Goal: Task Accomplishment & Management: Use online tool/utility

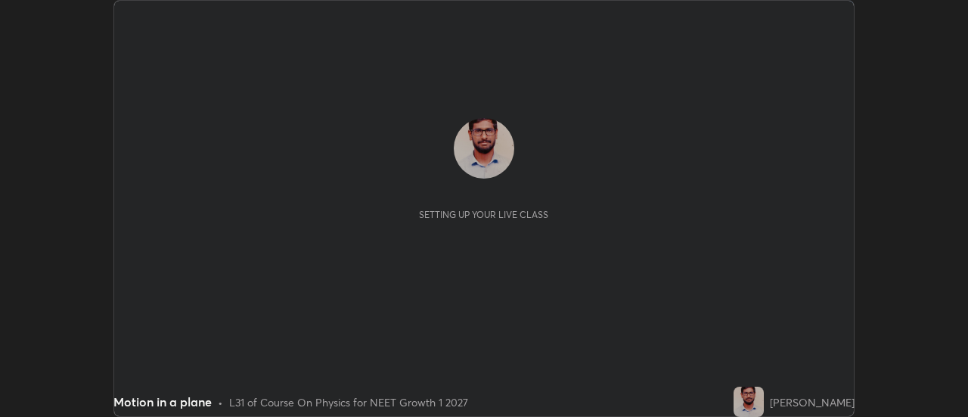
scroll to position [417, 968]
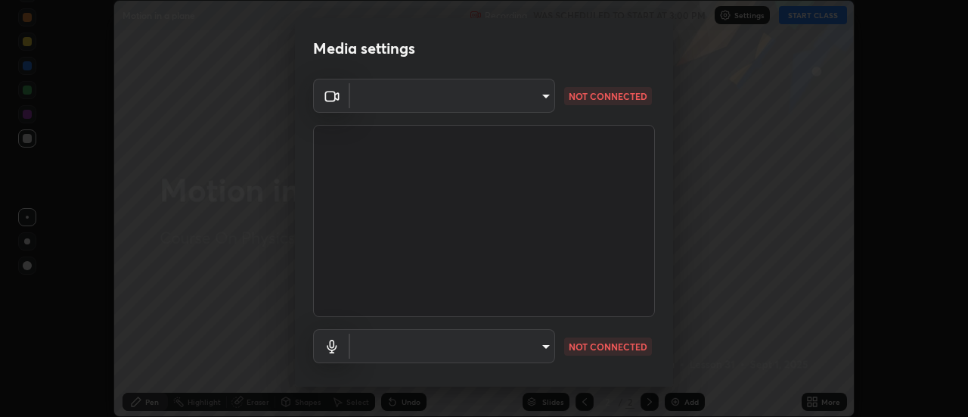
type input "488f195aeec122cb43e0740160e1882b082f3fdd4d4b6abd78f5297b28509510"
type input "default"
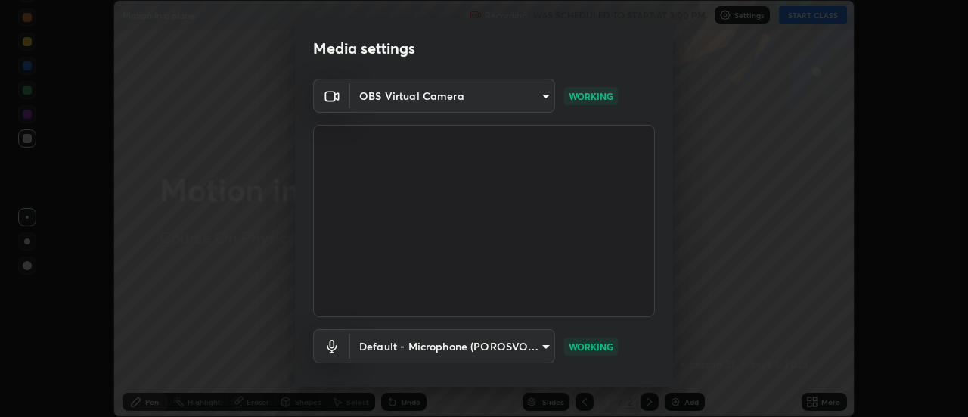
scroll to position [79, 0]
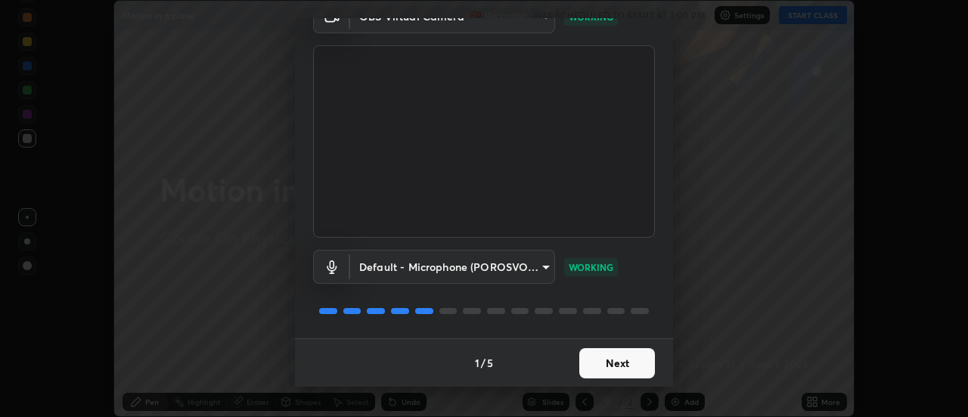
click at [624, 365] on button "Next" at bounding box center [617, 363] width 76 height 30
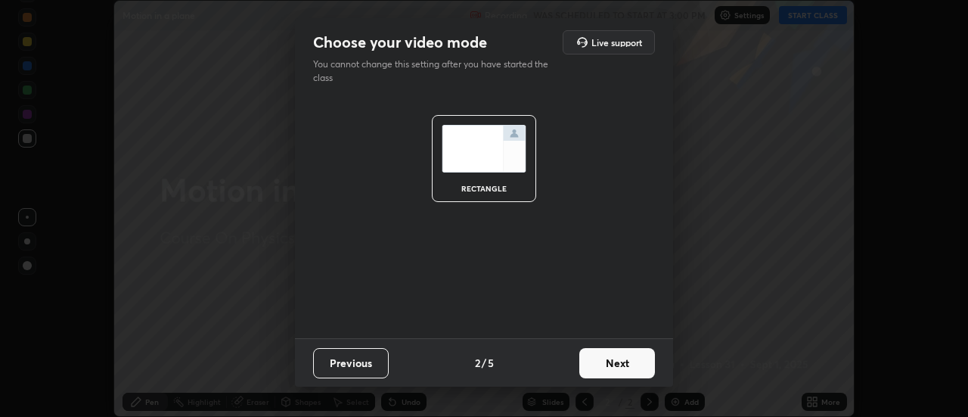
click at [621, 364] on button "Next" at bounding box center [617, 363] width 76 height 30
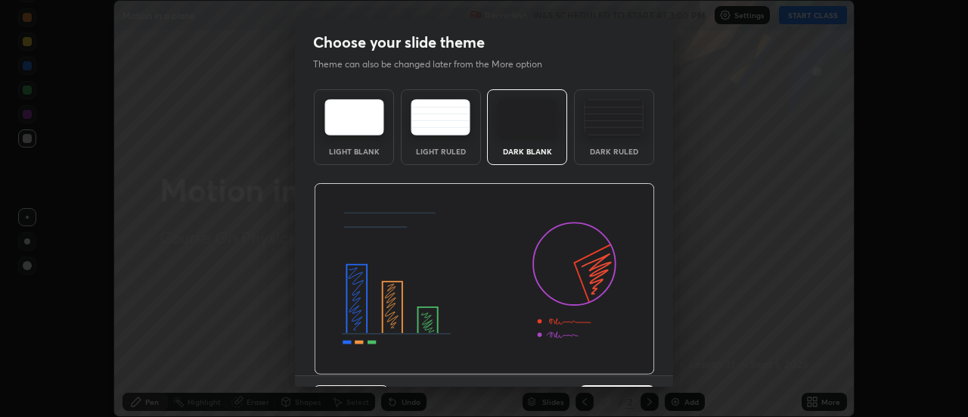
click at [620, 365] on img at bounding box center [484, 279] width 341 height 192
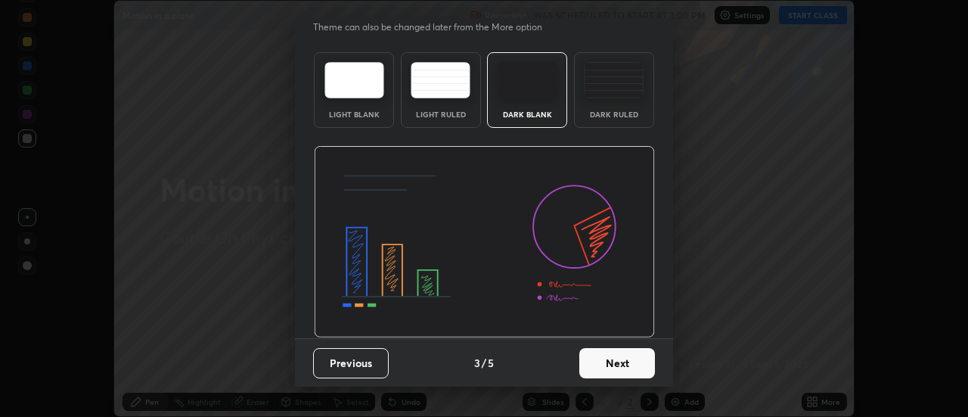
click at [610, 369] on button "Next" at bounding box center [617, 363] width 76 height 30
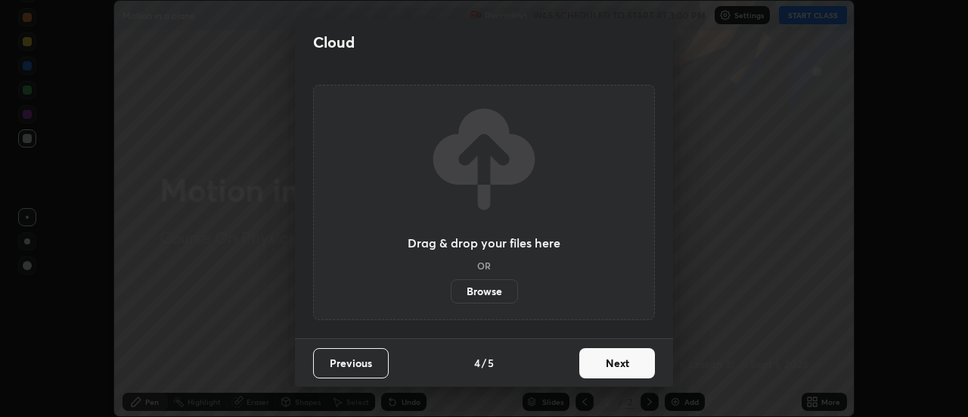
click at [613, 360] on button "Next" at bounding box center [617, 363] width 76 height 30
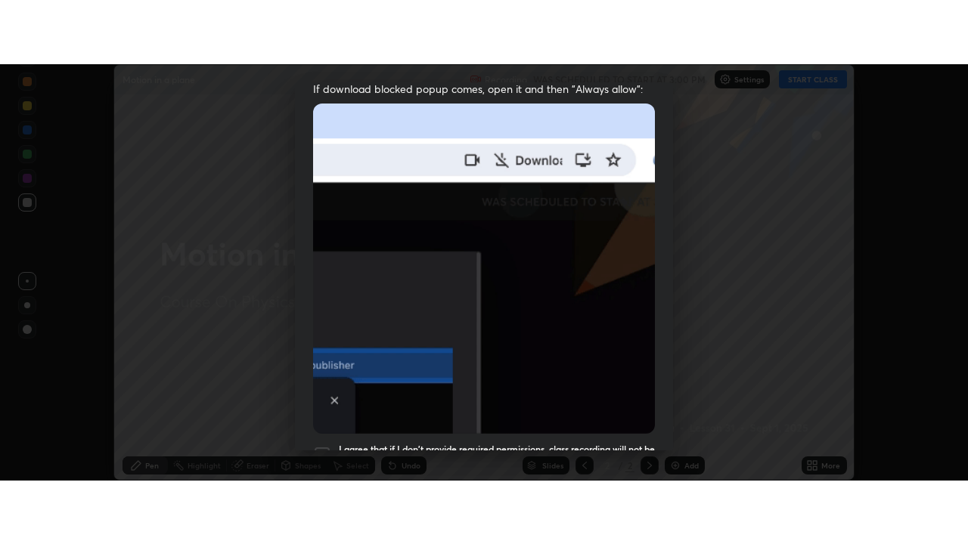
scroll to position [388, 0]
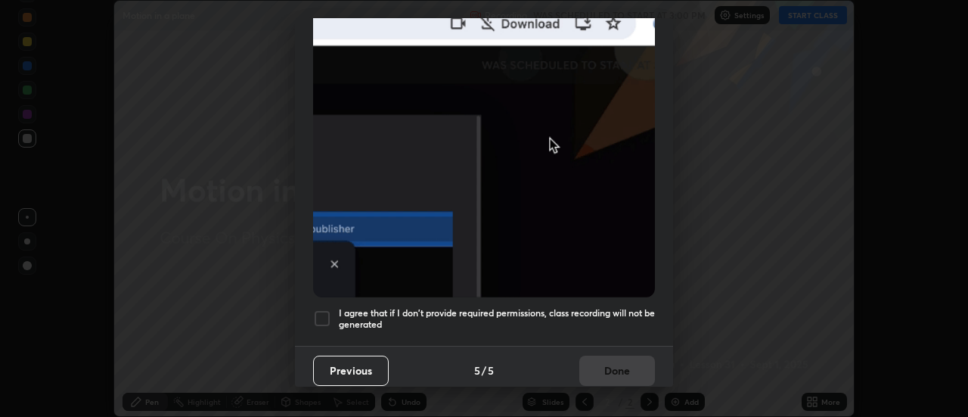
click at [328, 310] on div at bounding box center [322, 318] width 18 height 18
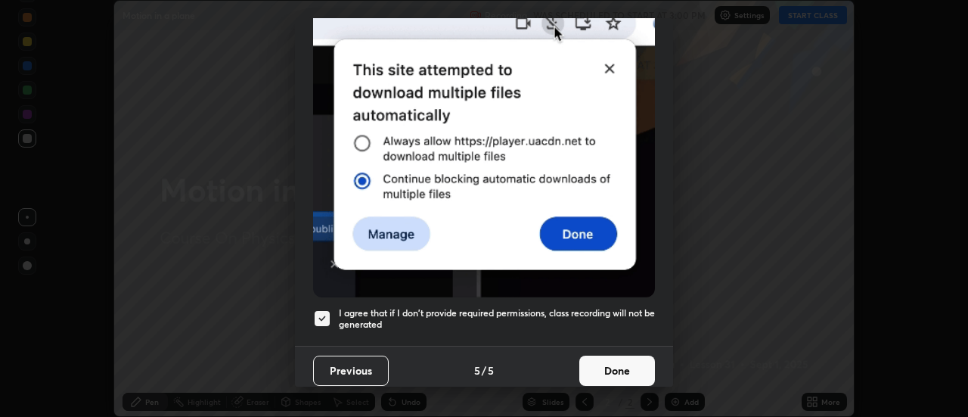
click at [597, 357] on button "Done" at bounding box center [617, 370] width 76 height 30
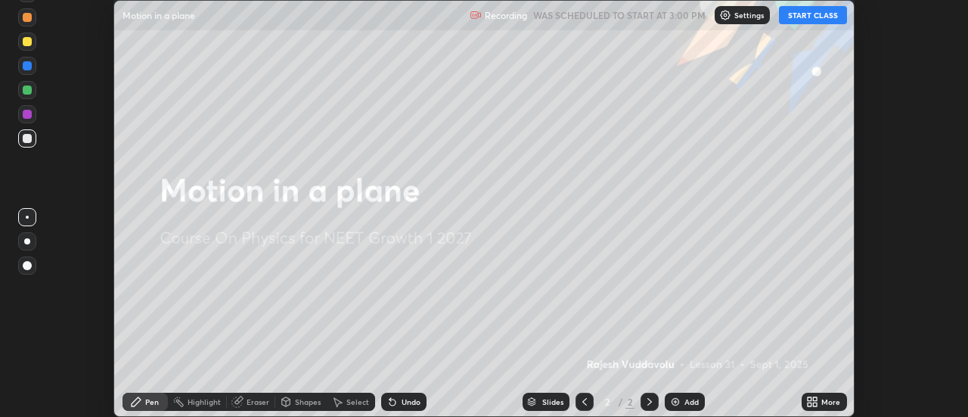
click at [805, 20] on button "START CLASS" at bounding box center [813, 15] width 68 height 18
click at [815, 398] on icon at bounding box center [815, 399] width 4 height 4
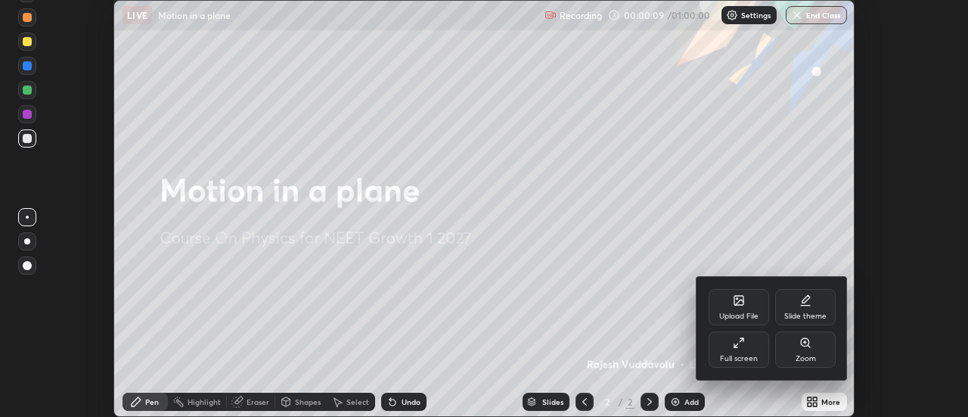
click at [745, 342] on div "Full screen" at bounding box center [738, 349] width 60 height 36
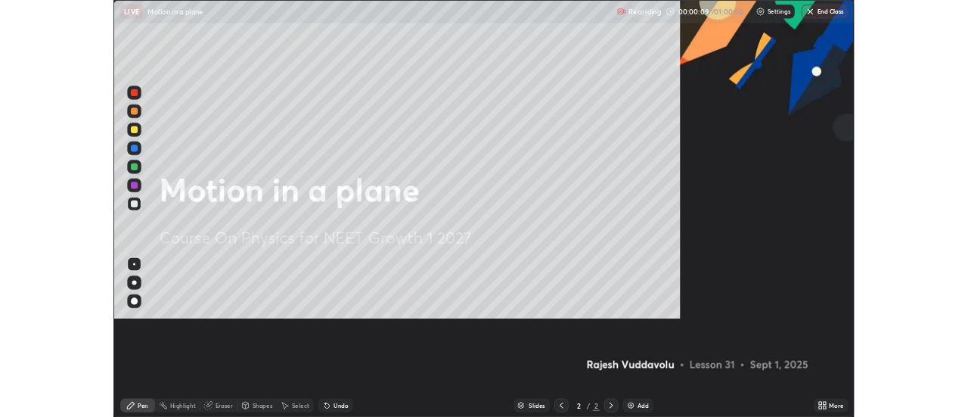
scroll to position [544, 968]
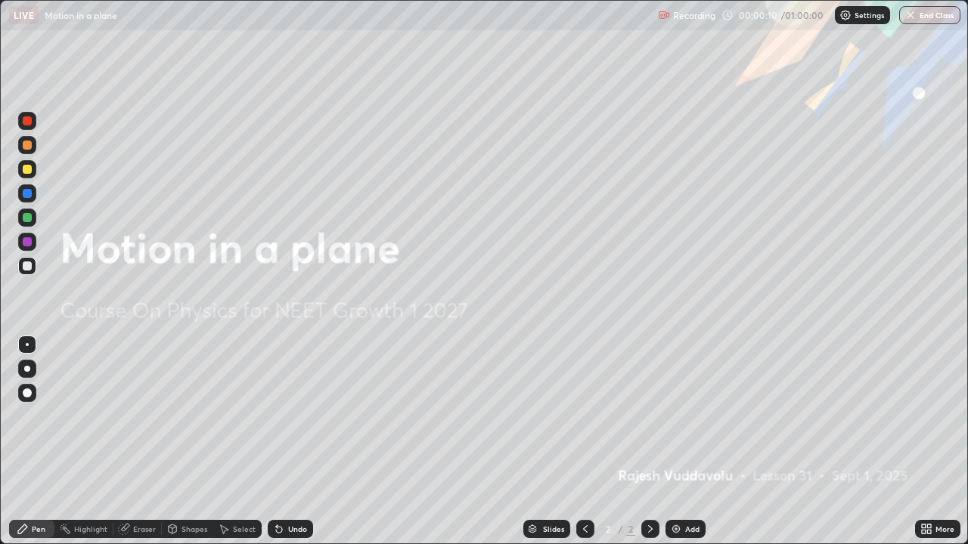
click at [685, 416] on div "Add" at bounding box center [692, 529] width 14 height 8
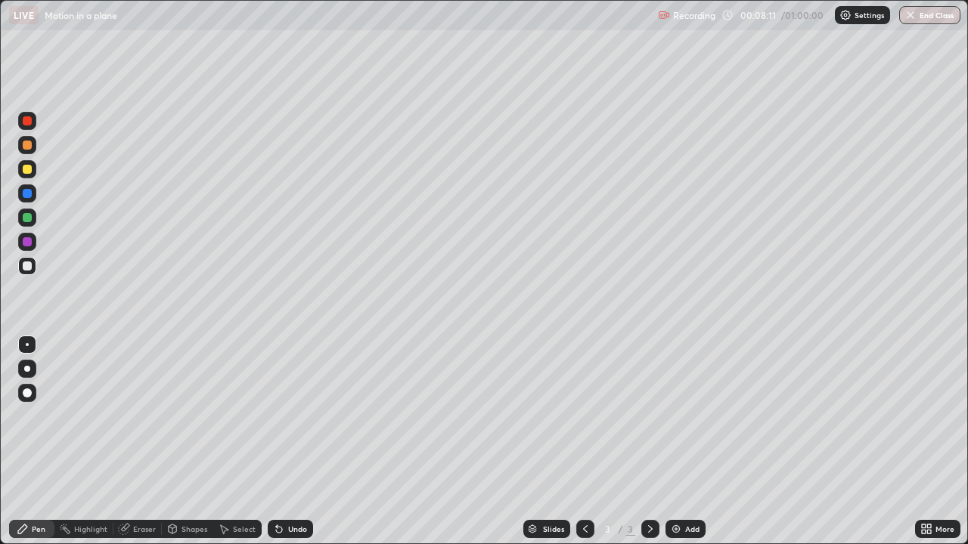
click at [240, 416] on div "Select" at bounding box center [244, 529] width 23 height 8
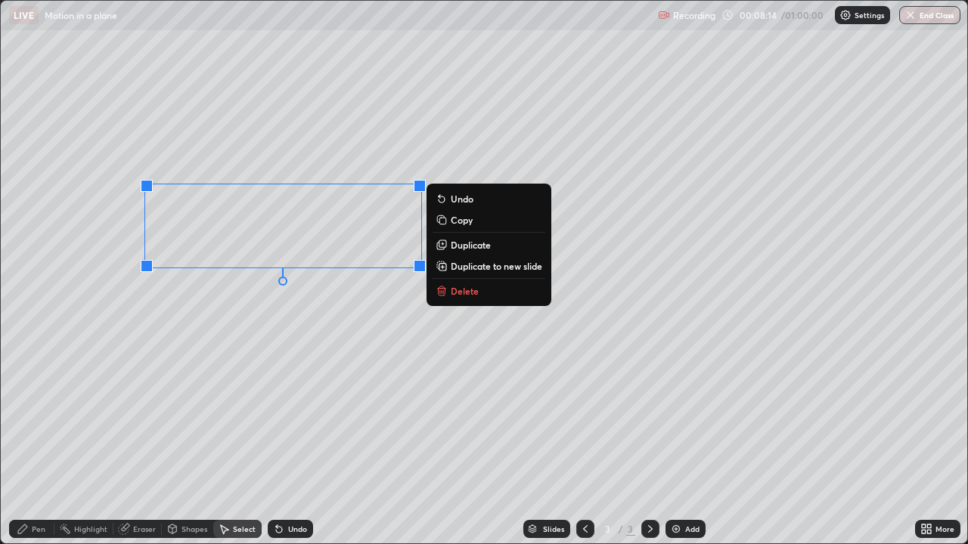
click at [475, 292] on p "Delete" at bounding box center [465, 291] width 28 height 12
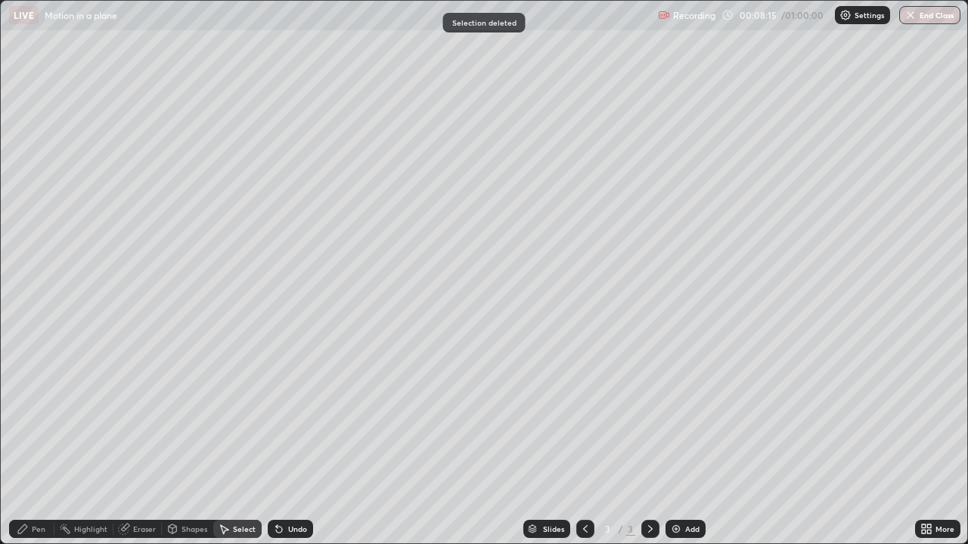
click at [45, 416] on div "Pen" at bounding box center [31, 529] width 45 height 18
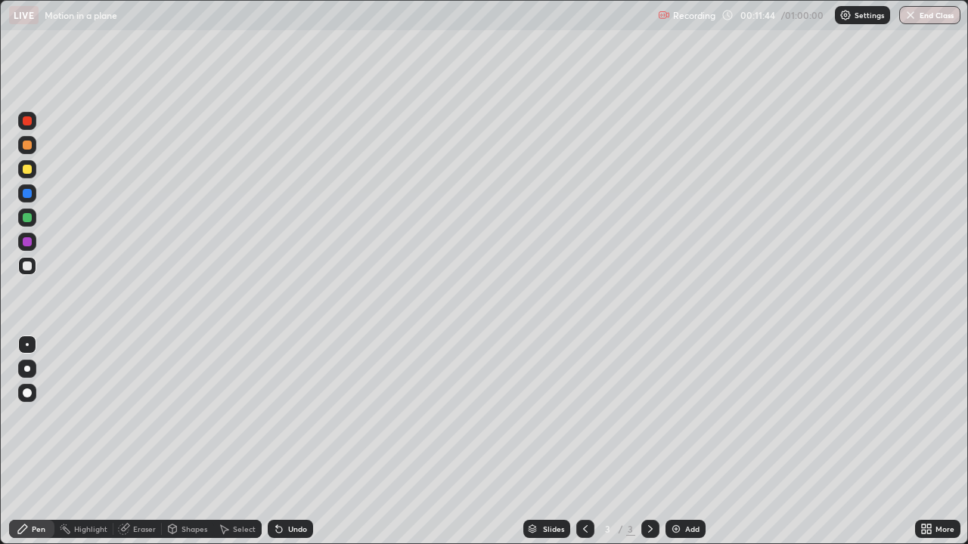
click at [296, 416] on div "Undo" at bounding box center [297, 529] width 19 height 8
click at [291, 416] on div "Undo" at bounding box center [297, 529] width 19 height 8
click at [288, 416] on div "Undo" at bounding box center [297, 529] width 19 height 8
click at [283, 416] on div "Undo" at bounding box center [290, 529] width 45 height 18
click at [288, 416] on div "Undo" at bounding box center [297, 529] width 19 height 8
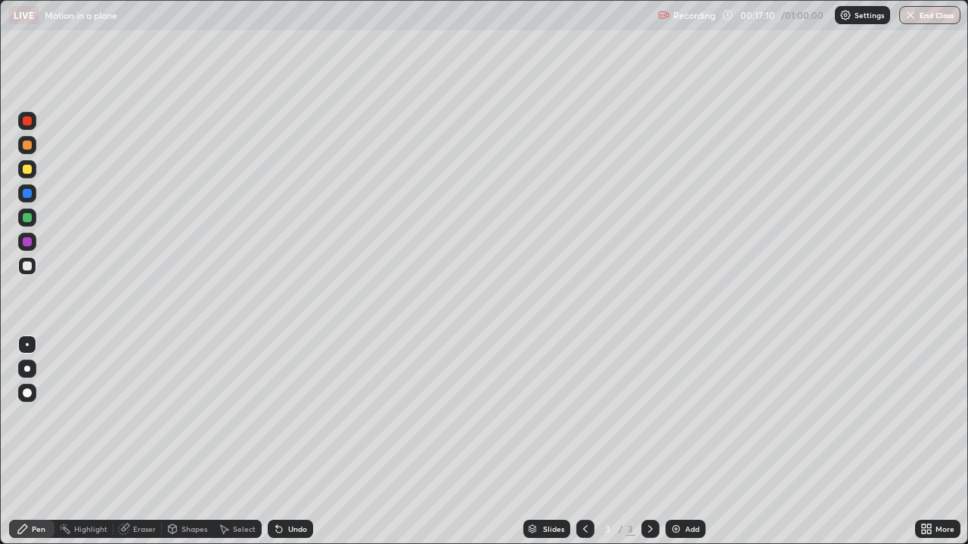
click at [678, 416] on img at bounding box center [676, 529] width 12 height 12
click at [286, 416] on div "Undo" at bounding box center [290, 529] width 45 height 18
click at [289, 416] on div "Undo" at bounding box center [297, 529] width 19 height 8
click at [296, 416] on div "Undo" at bounding box center [297, 529] width 19 height 8
click at [299, 416] on div "Undo" at bounding box center [297, 529] width 19 height 8
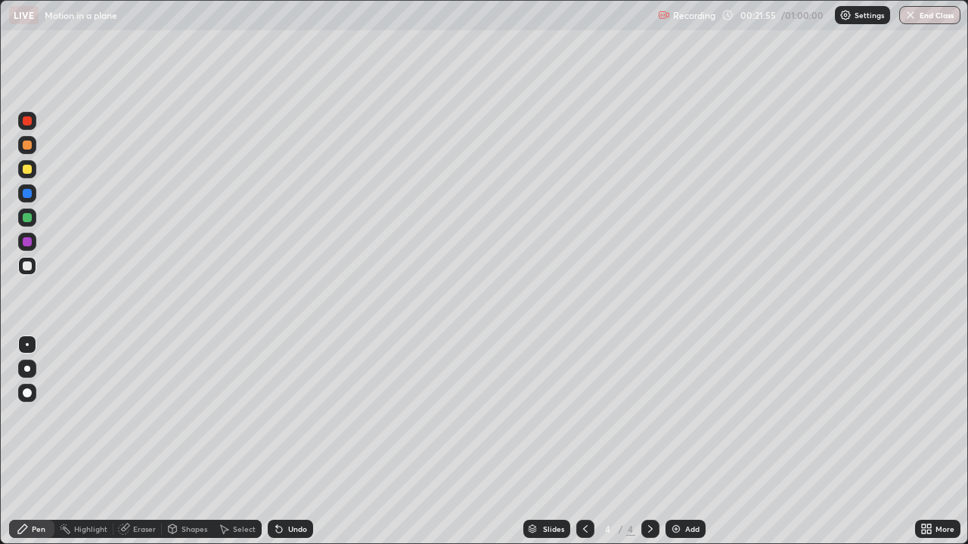
click at [299, 416] on div "Undo" at bounding box center [297, 529] width 19 height 8
click at [672, 416] on img at bounding box center [676, 529] width 12 height 12
click at [142, 416] on div "Eraser" at bounding box center [144, 529] width 23 height 8
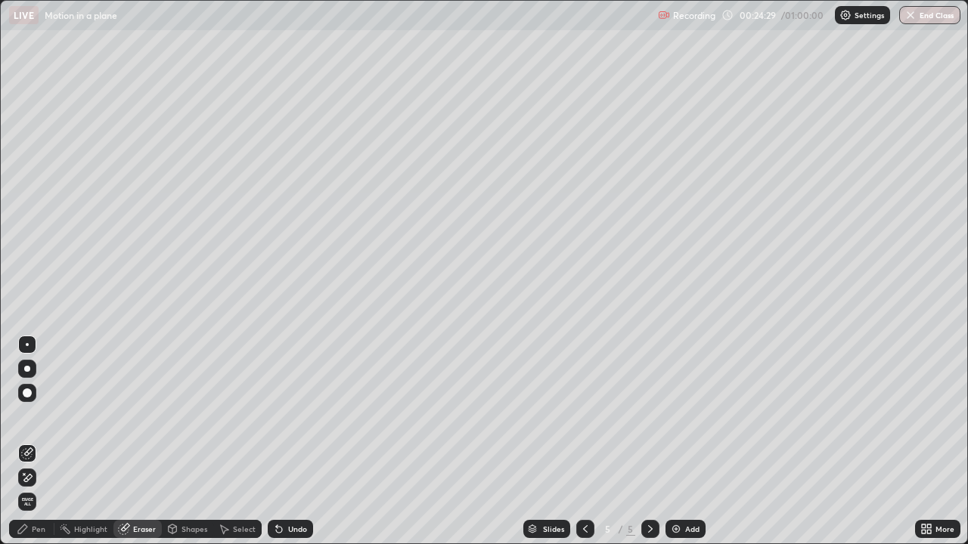
click at [36, 416] on div "Pen" at bounding box center [39, 529] width 14 height 8
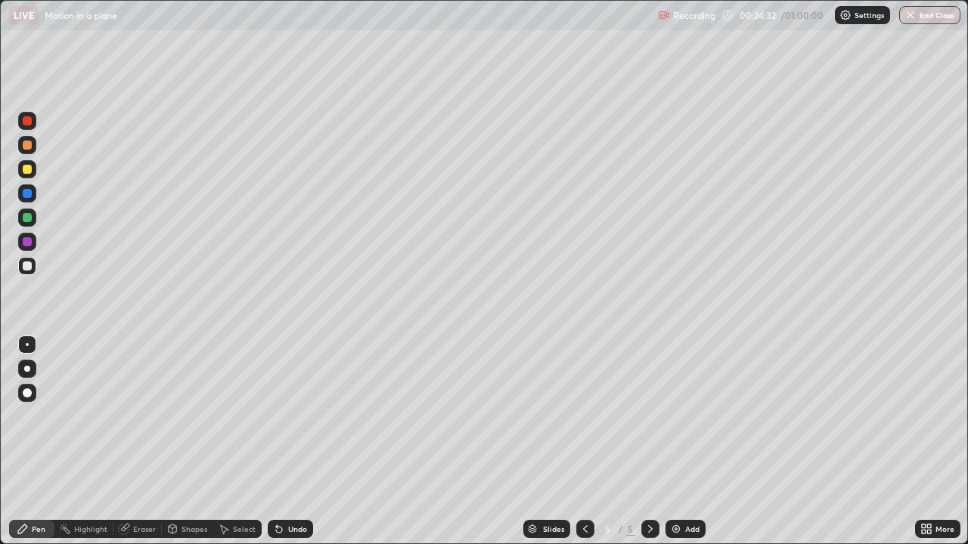
click at [92, 416] on div "Highlight" at bounding box center [90, 529] width 33 height 8
click at [138, 416] on div "Eraser" at bounding box center [144, 529] width 23 height 8
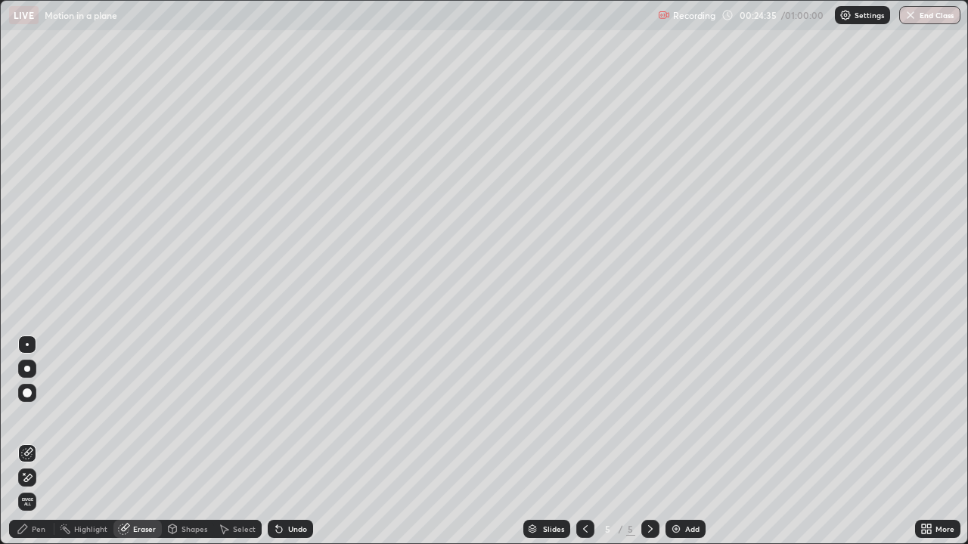
click at [42, 416] on div "Pen" at bounding box center [39, 529] width 14 height 8
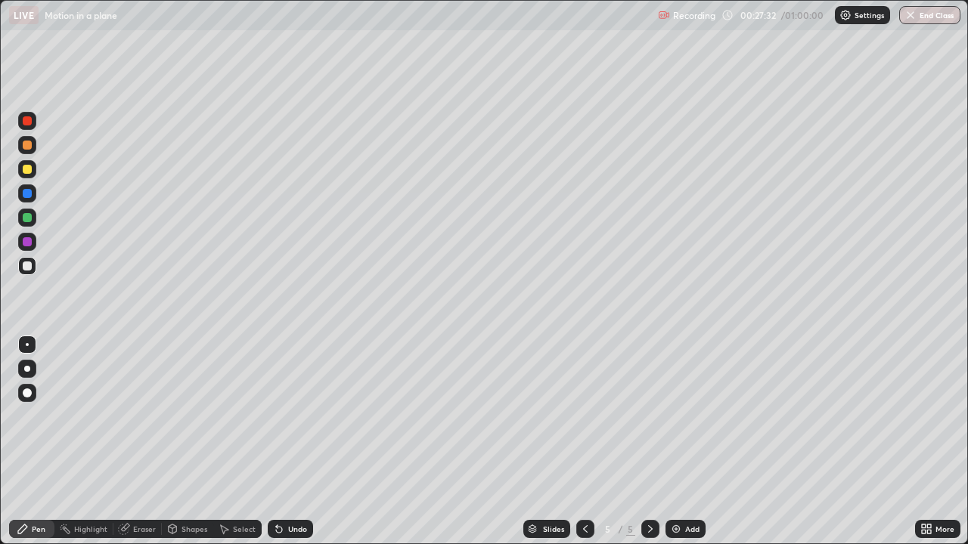
click at [286, 416] on div "Undo" at bounding box center [290, 529] width 45 height 18
click at [288, 416] on div "Undo" at bounding box center [297, 529] width 19 height 8
click at [674, 416] on img at bounding box center [676, 529] width 12 height 12
click at [234, 416] on div "Select" at bounding box center [237, 529] width 48 height 18
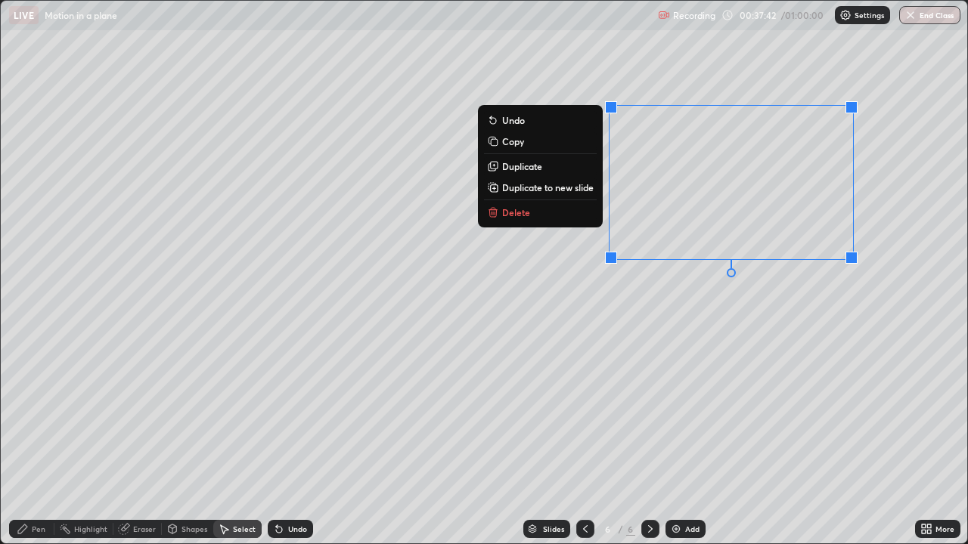
click at [532, 213] on button "Delete" at bounding box center [540, 212] width 113 height 18
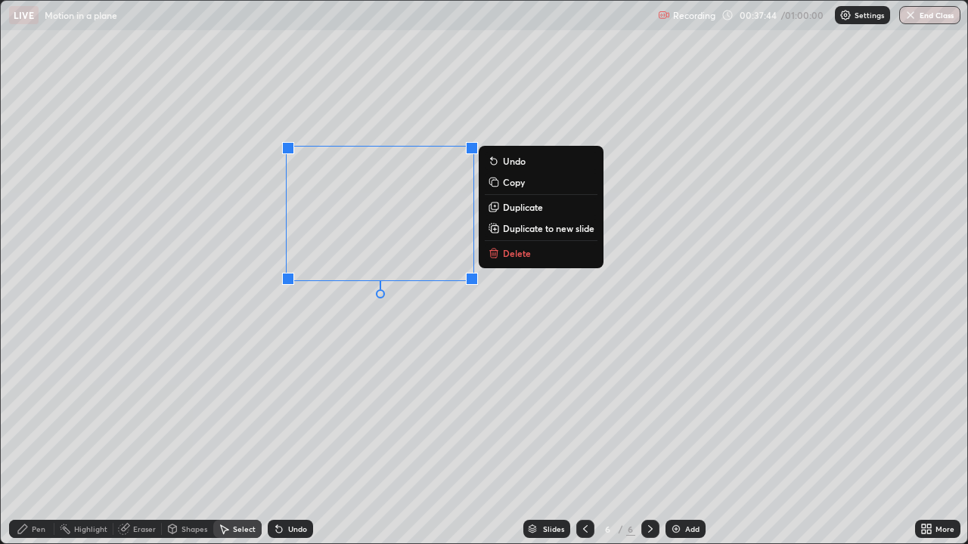
click at [506, 255] on p "Delete" at bounding box center [517, 253] width 28 height 12
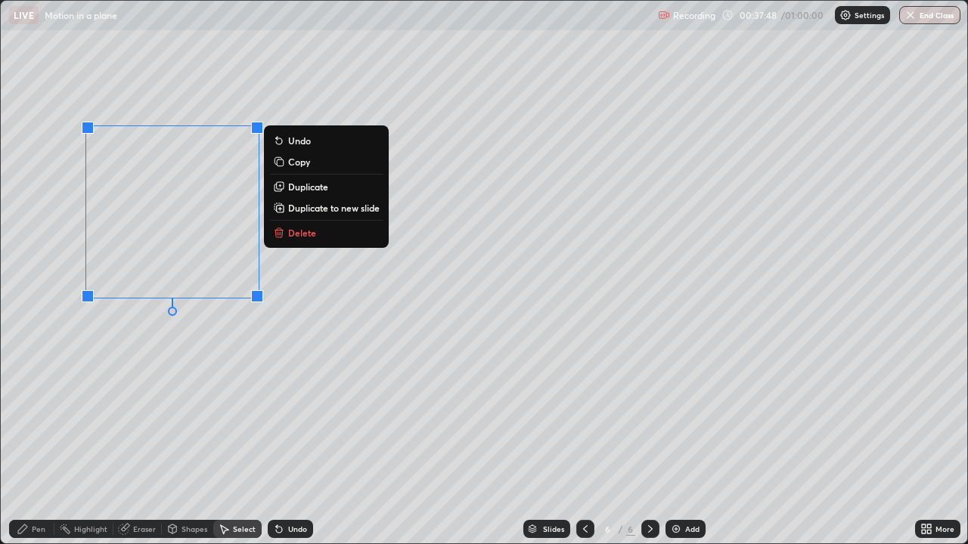
click at [290, 232] on p "Delete" at bounding box center [302, 233] width 28 height 12
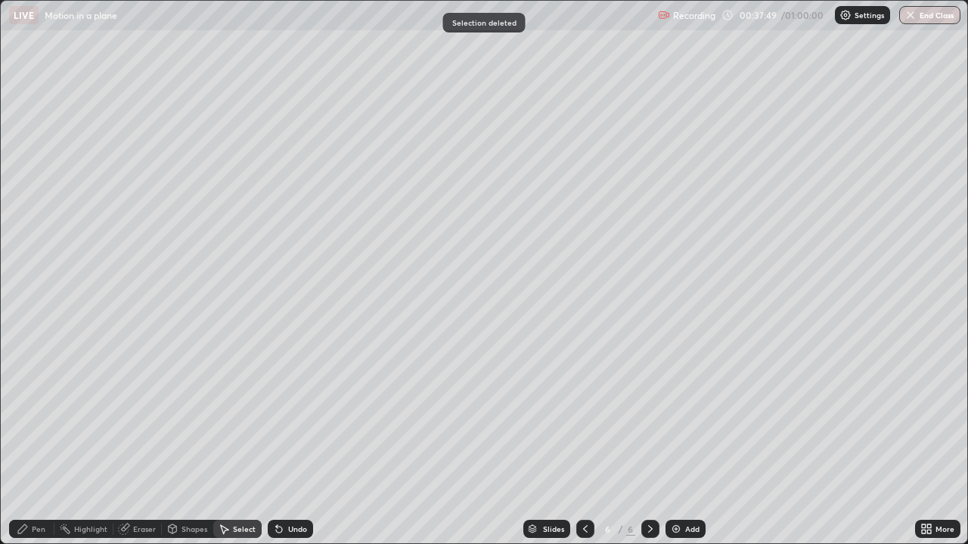
click at [29, 416] on div "Pen" at bounding box center [31, 529] width 45 height 18
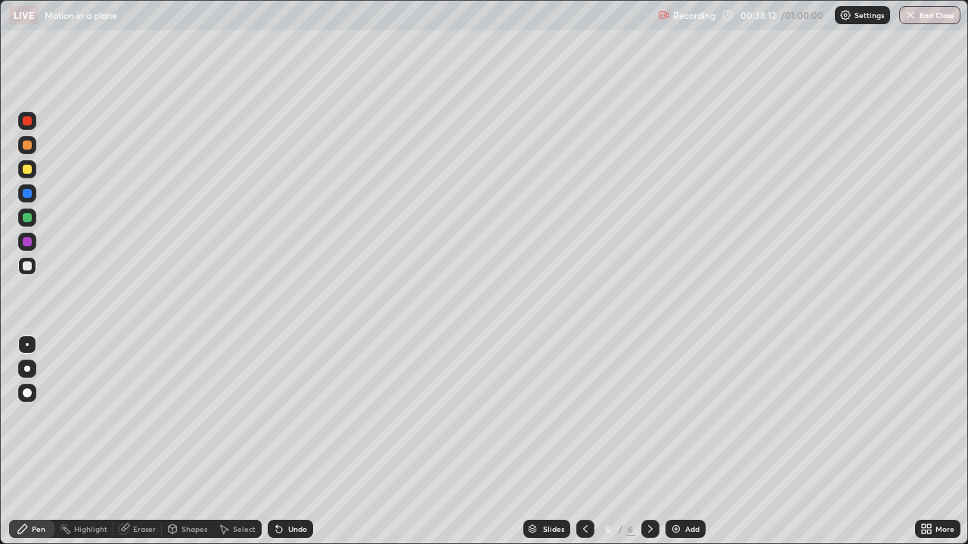
click at [295, 416] on div "Undo" at bounding box center [297, 529] width 19 height 8
click at [286, 416] on div "Undo" at bounding box center [290, 529] width 45 height 18
click at [291, 416] on div "Undo" at bounding box center [290, 529] width 45 height 18
click at [290, 416] on div "Undo" at bounding box center [290, 529] width 45 height 18
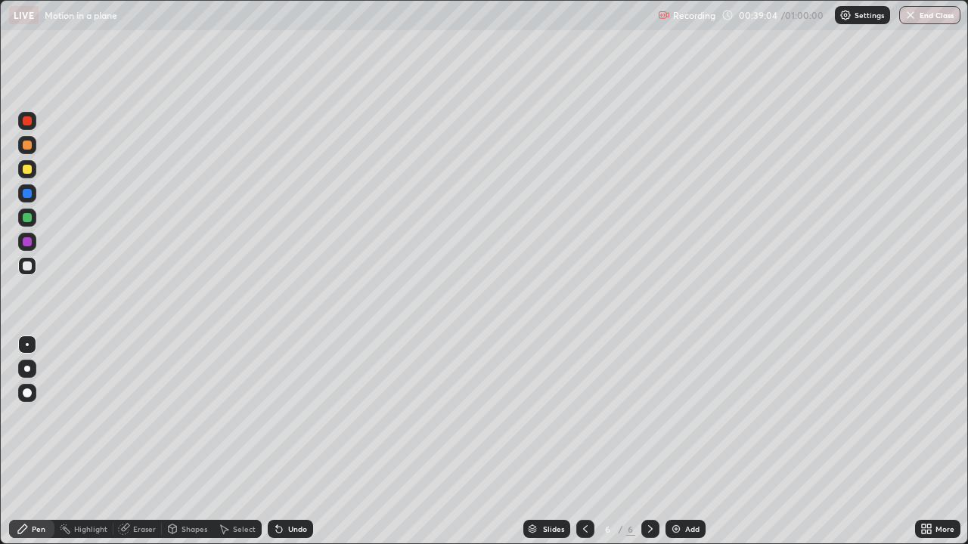
click at [241, 416] on div "Select" at bounding box center [244, 529] width 23 height 8
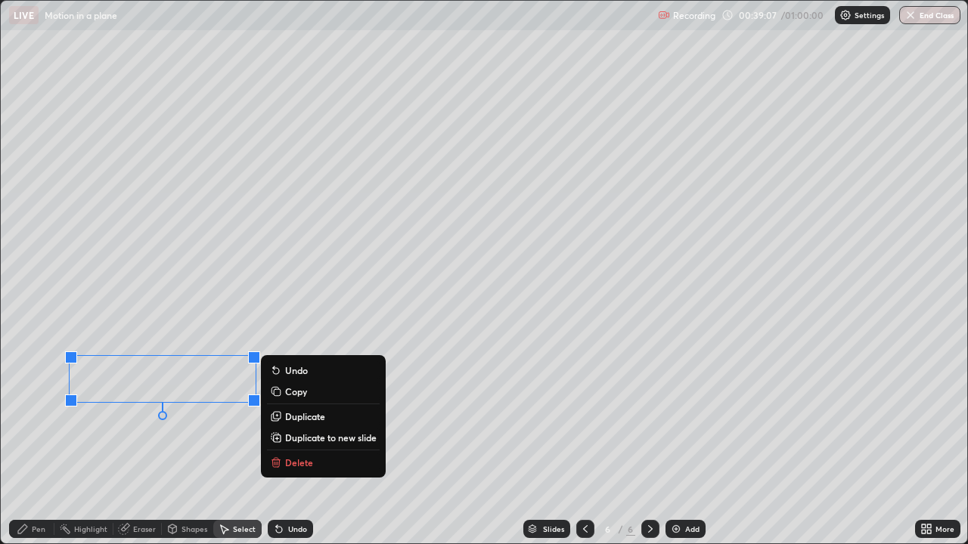
click at [39, 416] on div "Pen" at bounding box center [31, 529] width 45 height 18
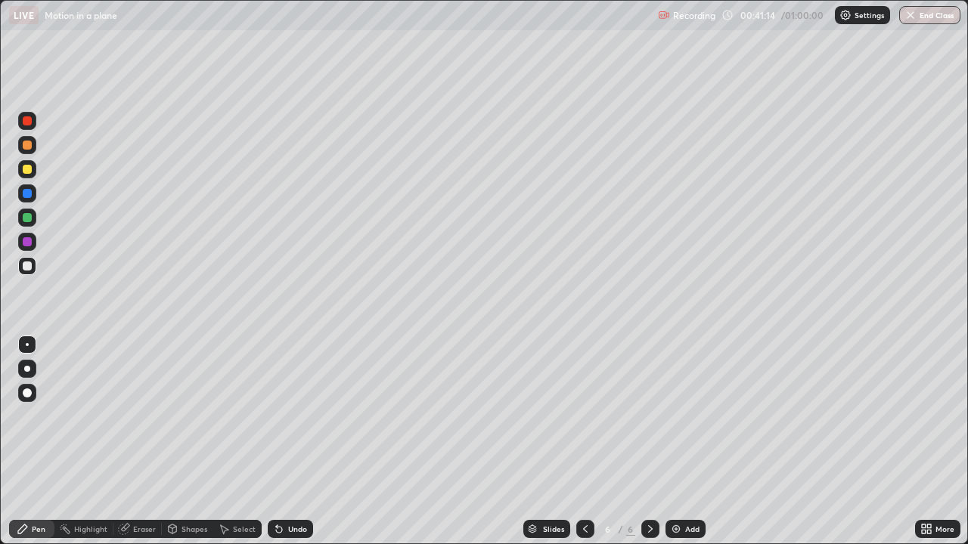
click at [288, 416] on div "Undo" at bounding box center [297, 529] width 19 height 8
click at [293, 416] on div "Undo" at bounding box center [297, 529] width 19 height 8
click at [291, 416] on div "Undo" at bounding box center [290, 529] width 45 height 18
click at [295, 416] on div "Undo" at bounding box center [290, 529] width 45 height 18
click at [291, 416] on div "Undo" at bounding box center [290, 529] width 45 height 18
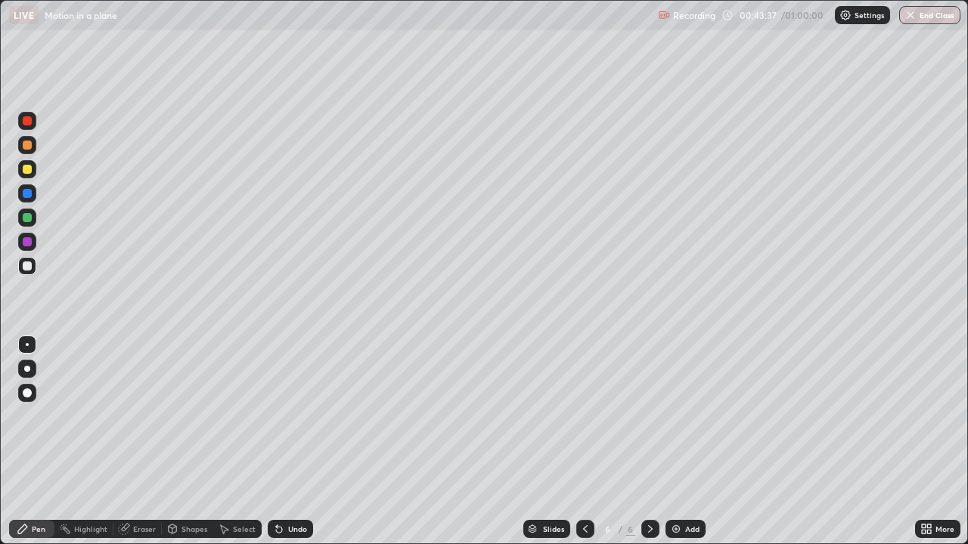
click at [671, 416] on div "Add" at bounding box center [685, 529] width 40 height 18
click at [297, 416] on div "Undo" at bounding box center [290, 529] width 45 height 18
click at [304, 416] on div "Undo" at bounding box center [290, 529] width 45 height 18
click at [136, 416] on div "Eraser" at bounding box center [144, 529] width 23 height 8
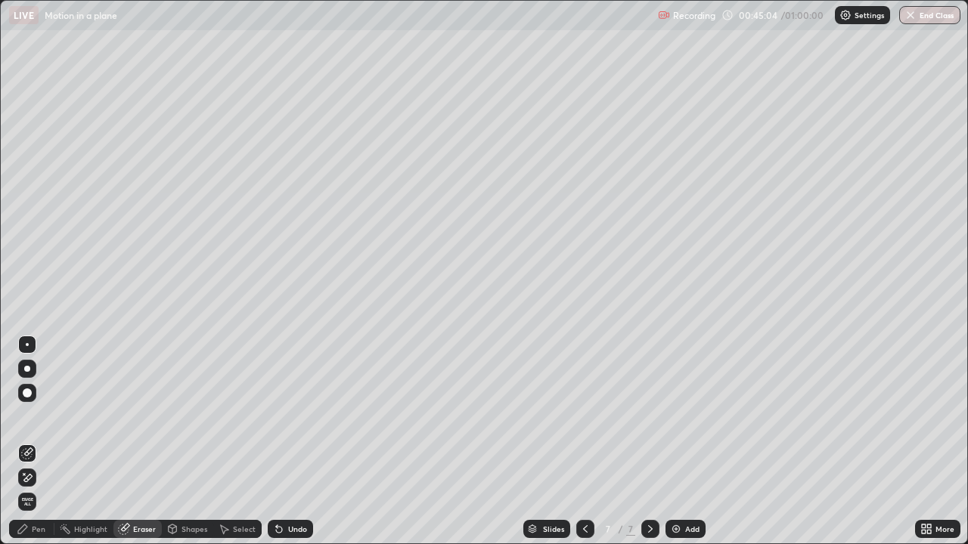
click at [36, 416] on div "Pen" at bounding box center [31, 529] width 45 height 18
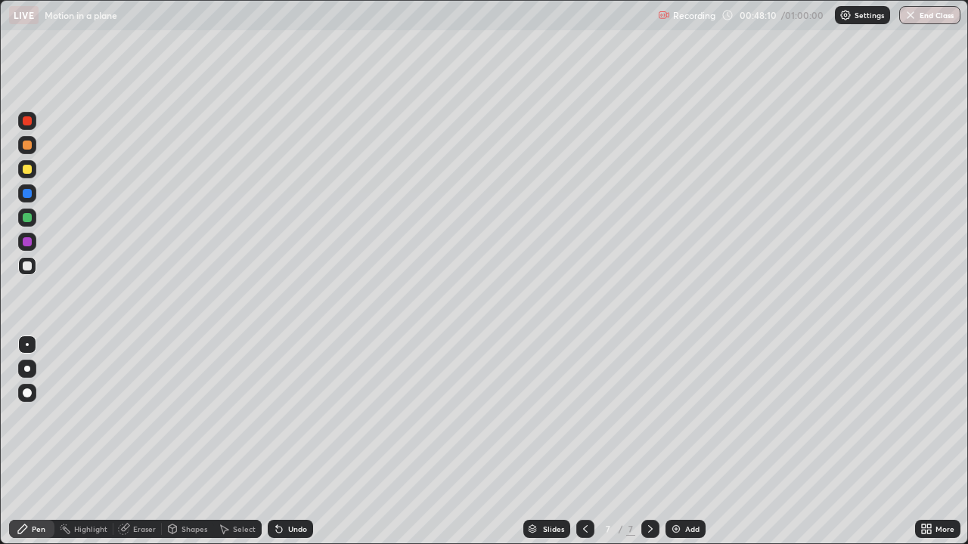
click at [140, 416] on div "Eraser" at bounding box center [144, 529] width 23 height 8
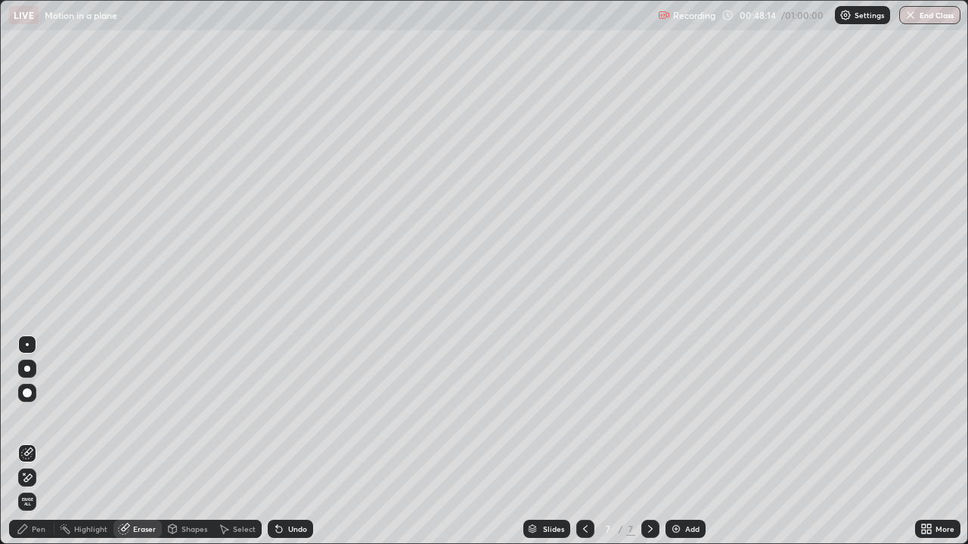
click at [29, 416] on div "Pen" at bounding box center [31, 529] width 45 height 18
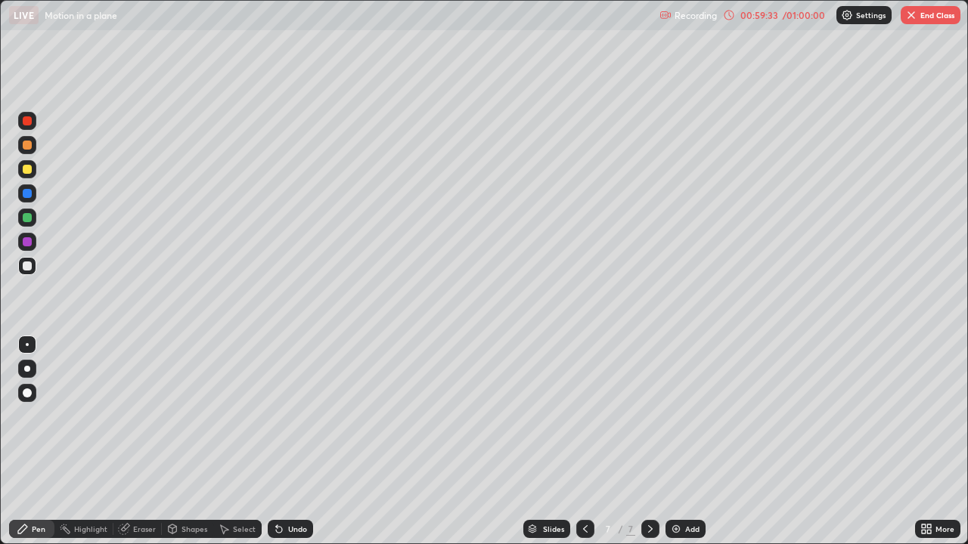
click at [690, 416] on div "Add" at bounding box center [685, 529] width 40 height 18
click at [138, 416] on div "Eraser" at bounding box center [137, 529] width 48 height 18
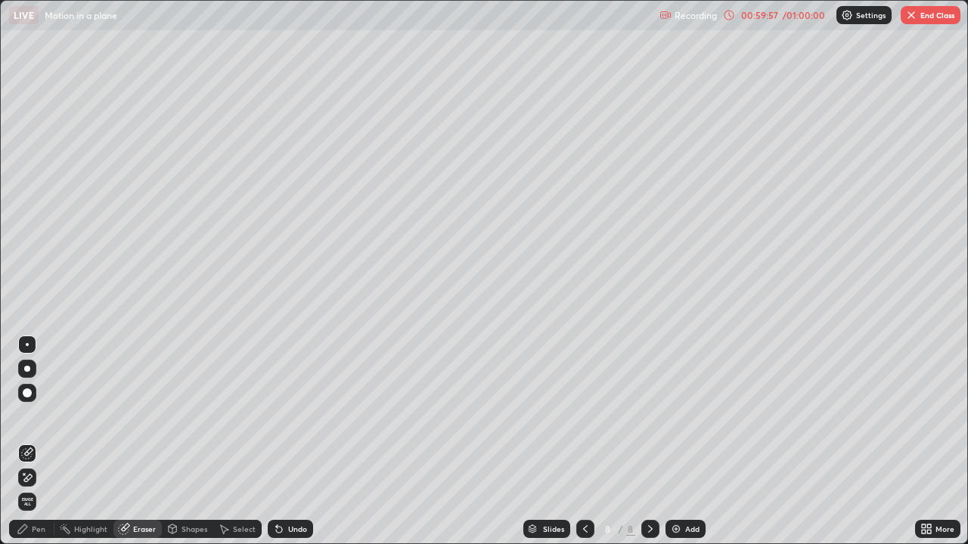
click at [47, 416] on div "Pen" at bounding box center [31, 529] width 45 height 18
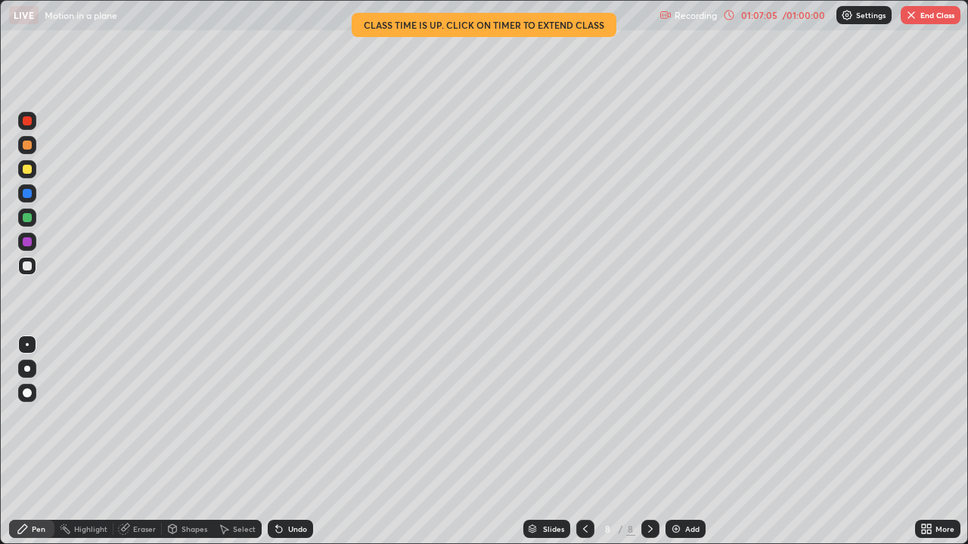
click at [928, 18] on button "End Class" at bounding box center [930, 15] width 60 height 18
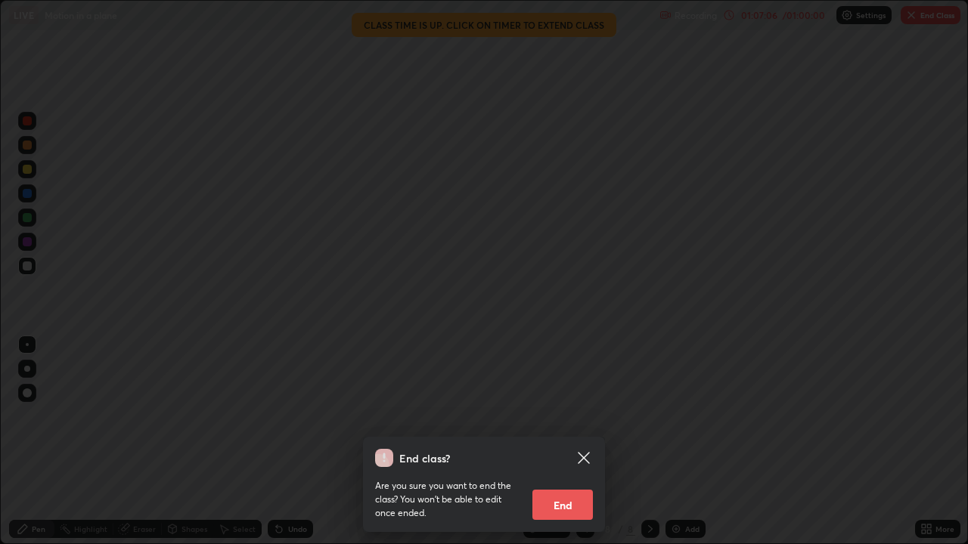
click at [581, 416] on button "End" at bounding box center [562, 505] width 60 height 30
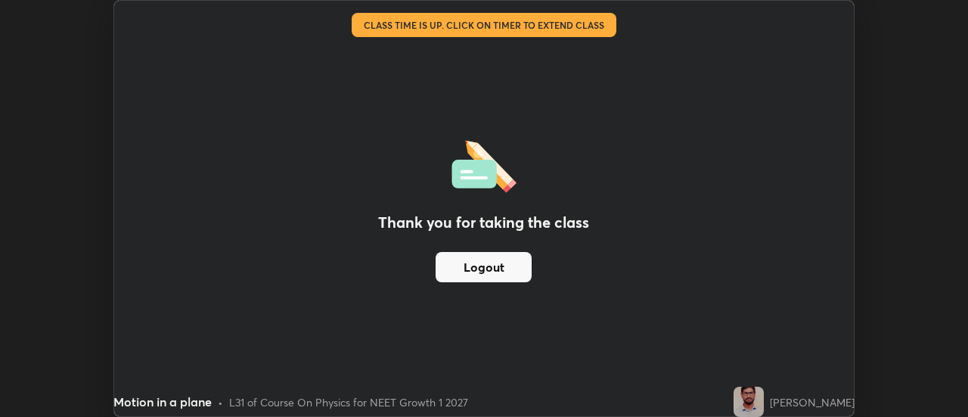
scroll to position [75177, 74625]
